Goal: Information Seeking & Learning: Learn about a topic

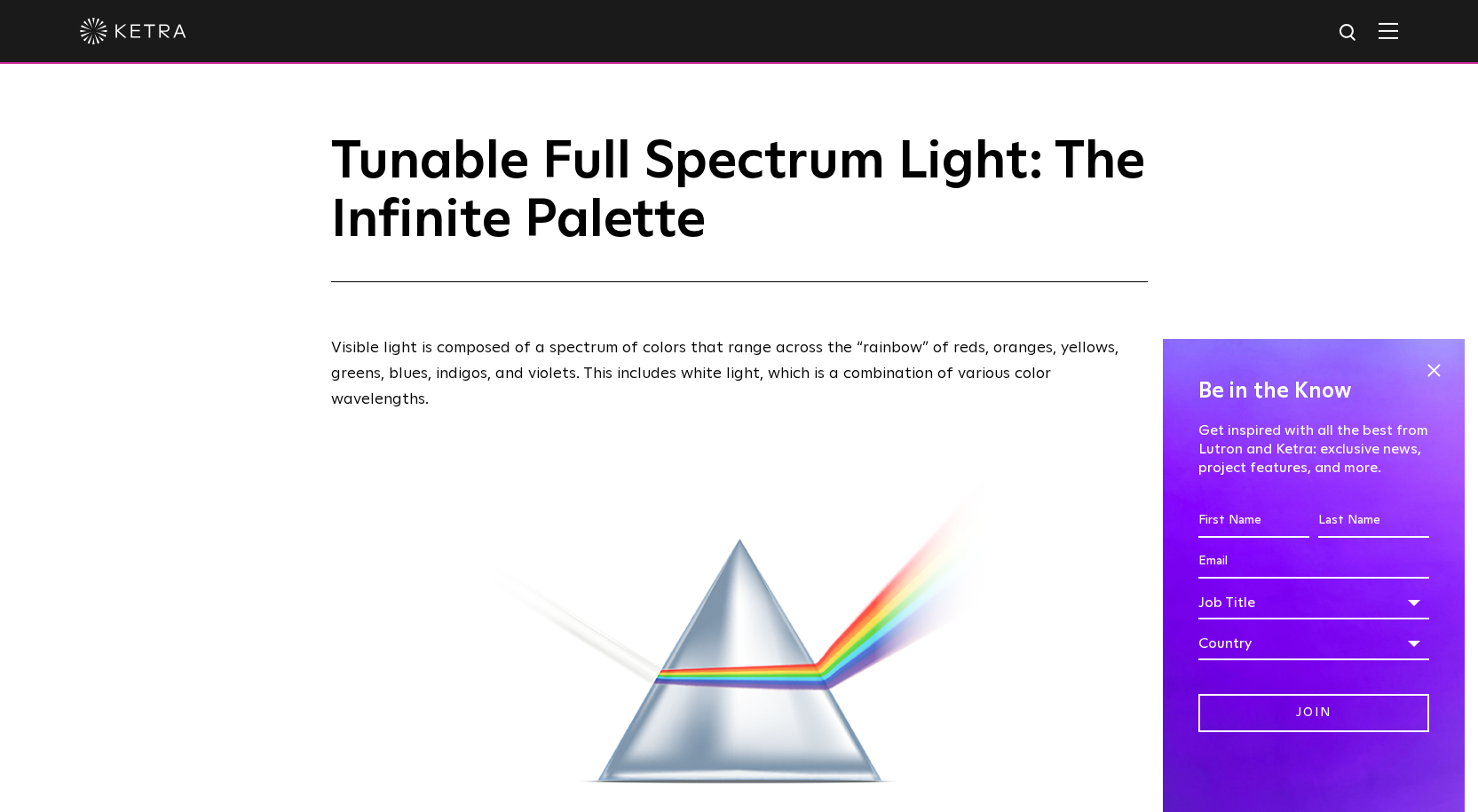
click at [126, 24] on img at bounding box center [133, 31] width 107 height 26
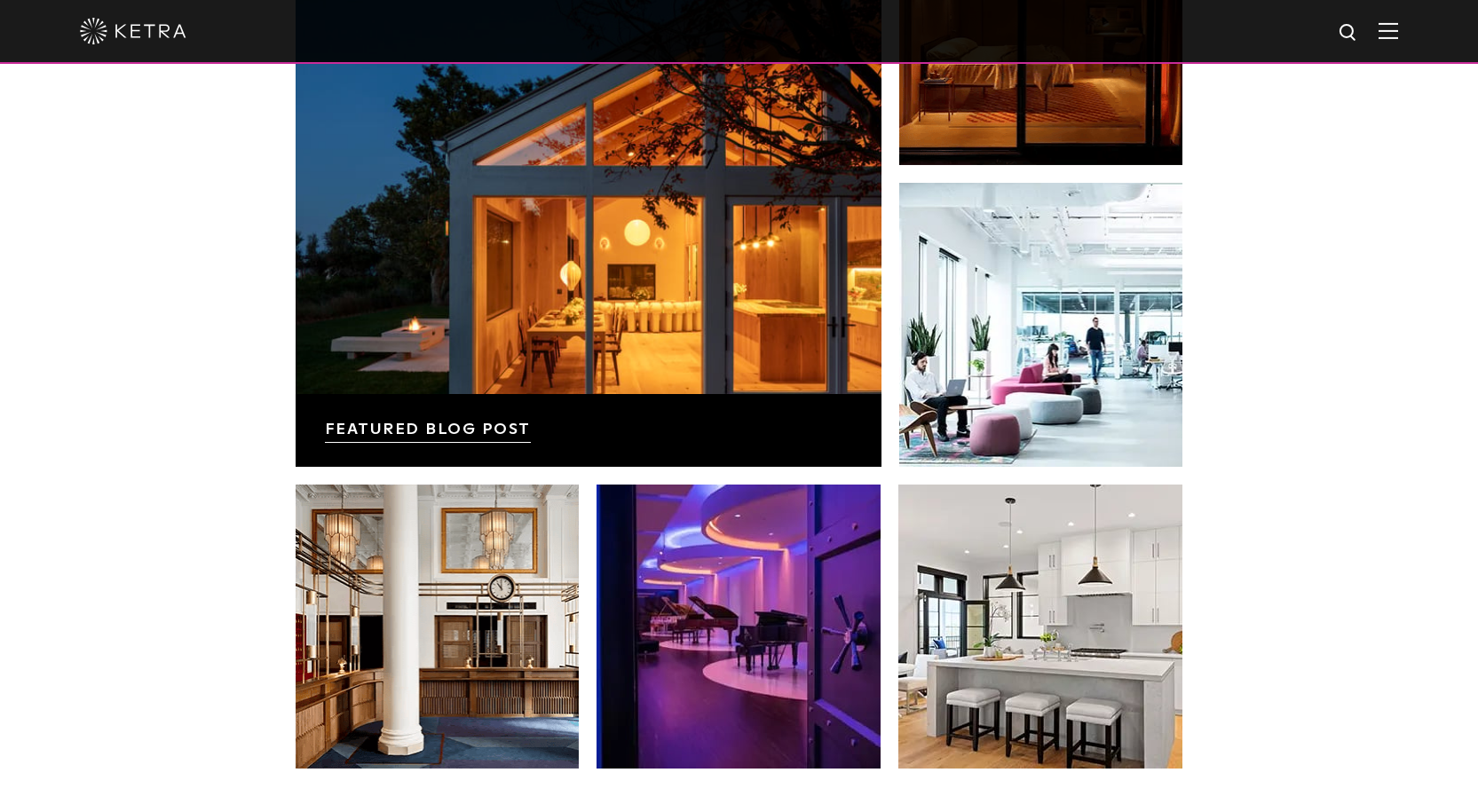
scroll to position [3732, 0]
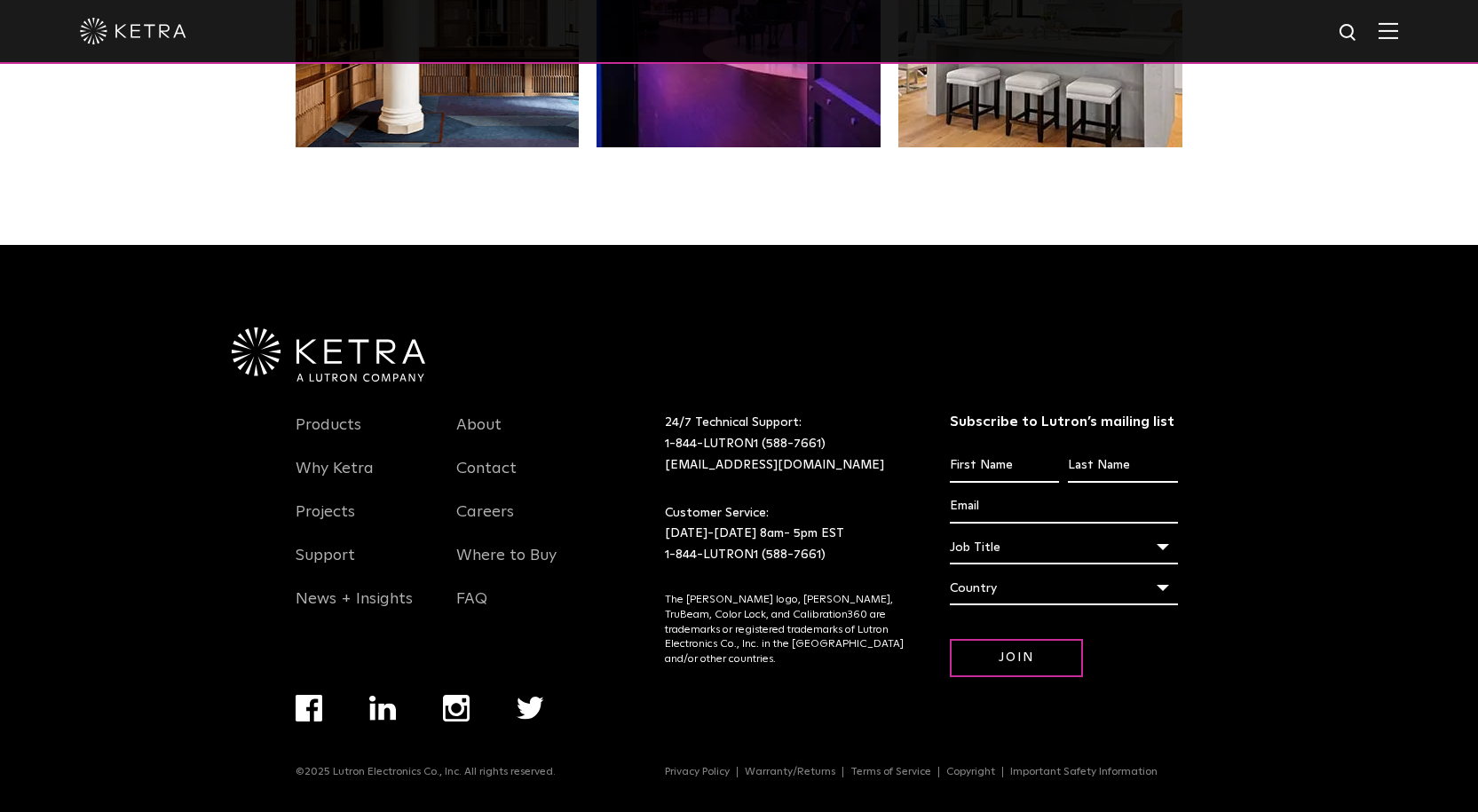
click at [1397, 43] on div at bounding box center [738, 31] width 1318 height 62
click at [1397, 23] on img at bounding box center [1388, 31] width 20 height 17
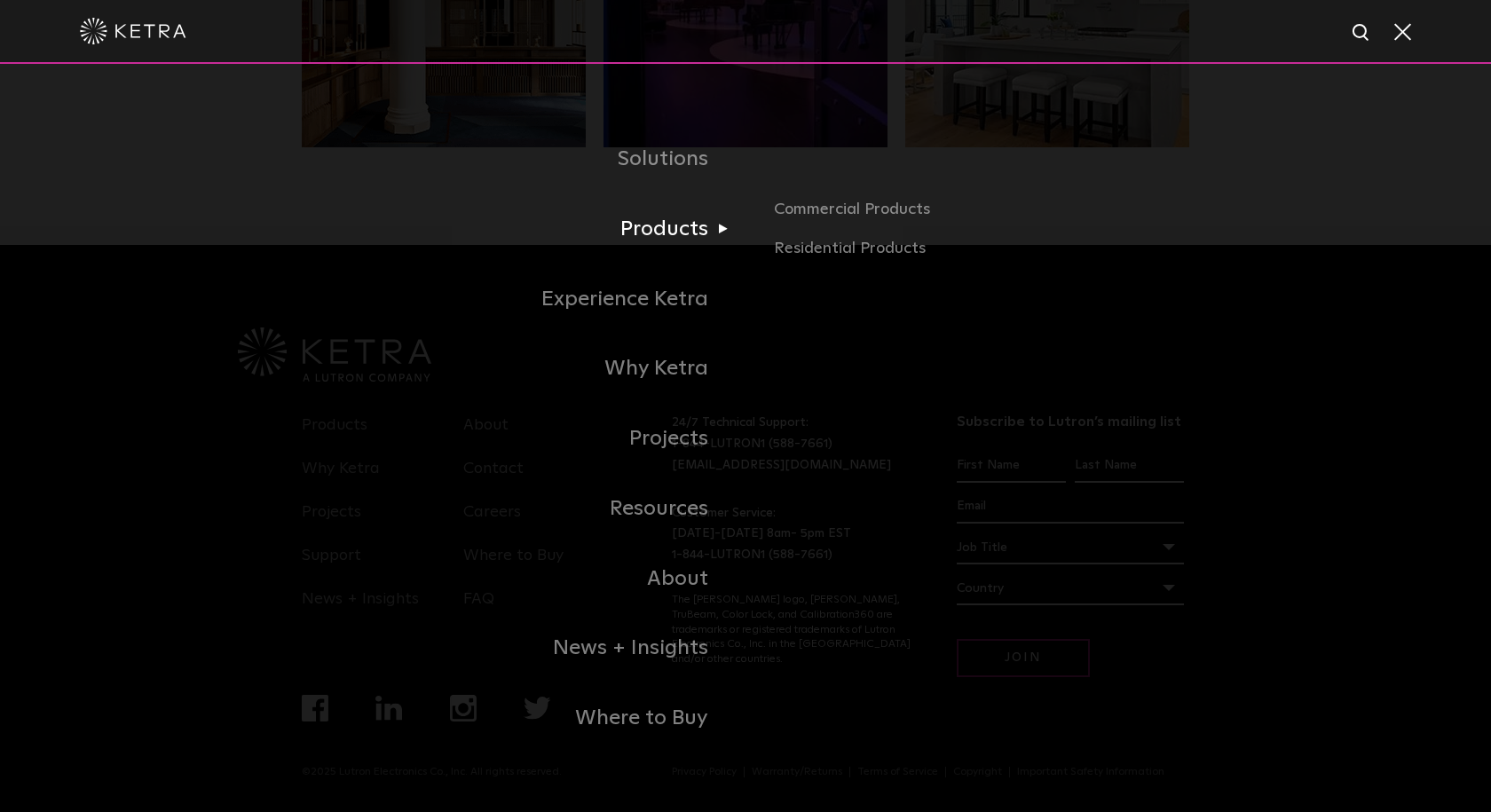
click at [653, 240] on link "Products" at bounding box center [523, 229] width 444 height 70
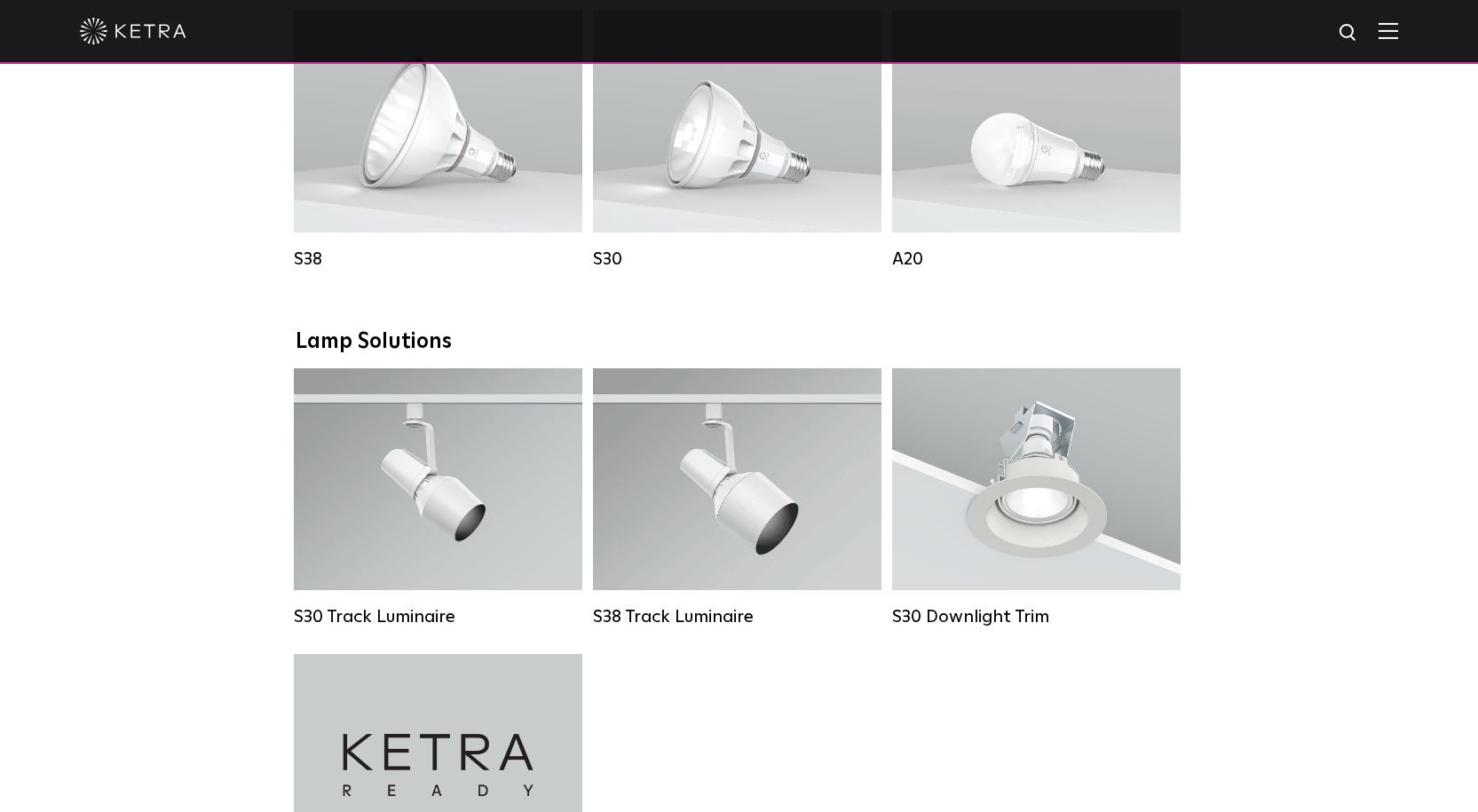
scroll to position [976, 0]
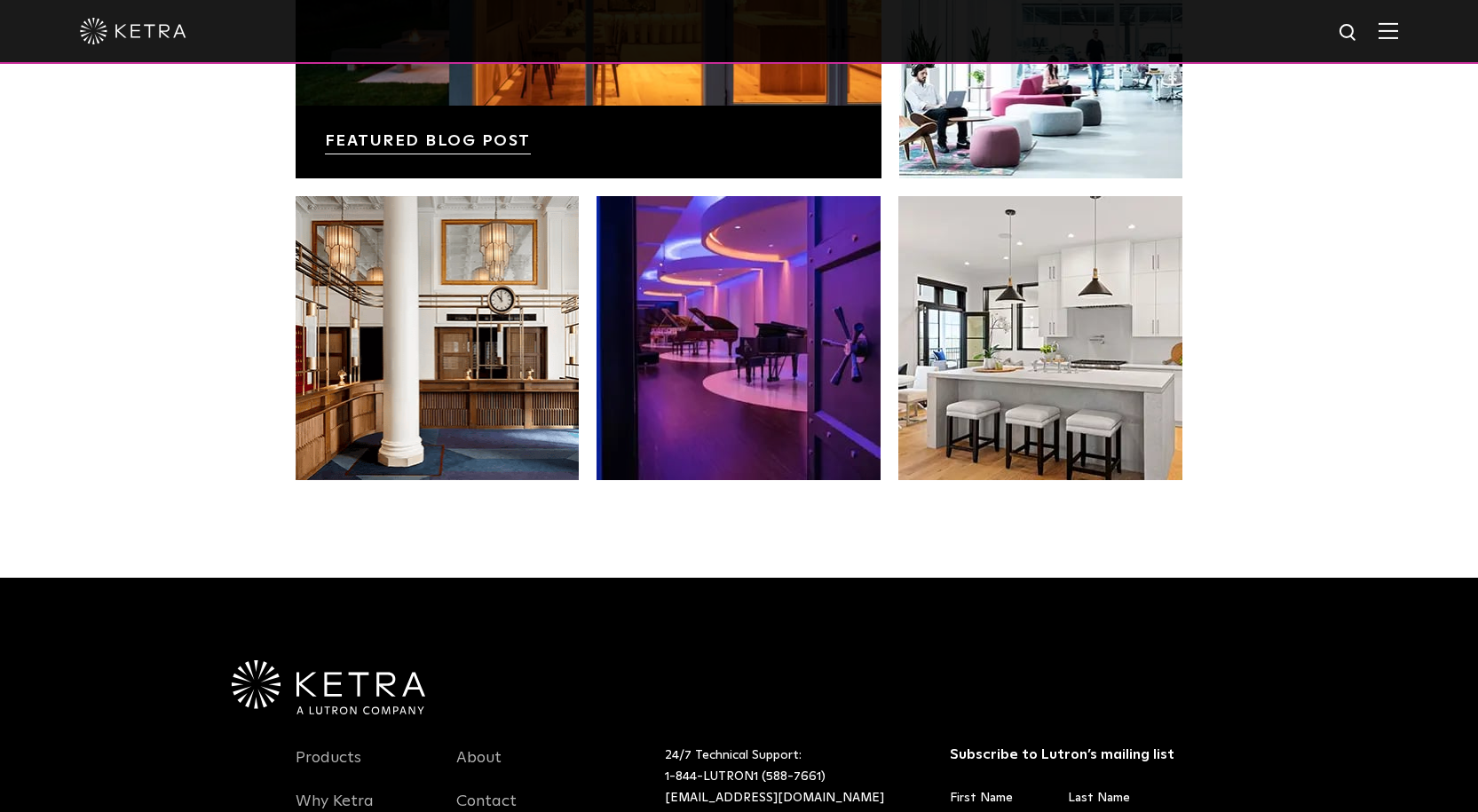
scroll to position [3732, 0]
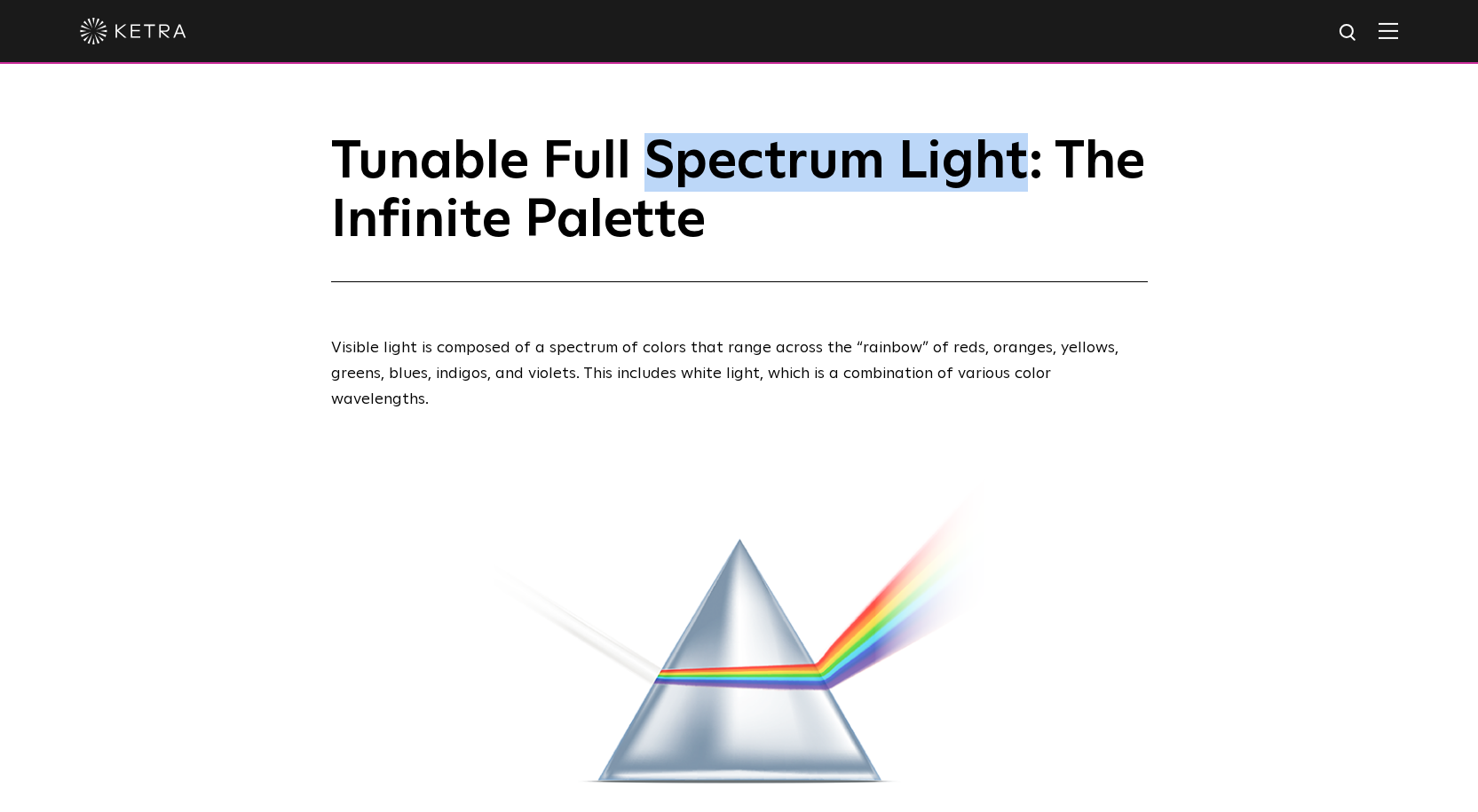
drag, startPoint x: 661, startPoint y: 166, endPoint x: 1021, endPoint y: 165, distance: 360.0
click at [1021, 165] on h1 "Tunable Full Spectrum Light: The Infinite Palette" at bounding box center [739, 207] width 817 height 149
click at [1028, 165] on h1 "Tunable Full Spectrum Light: The Infinite Palette" at bounding box center [739, 207] width 817 height 149
